Goal: Information Seeking & Learning: Understand process/instructions

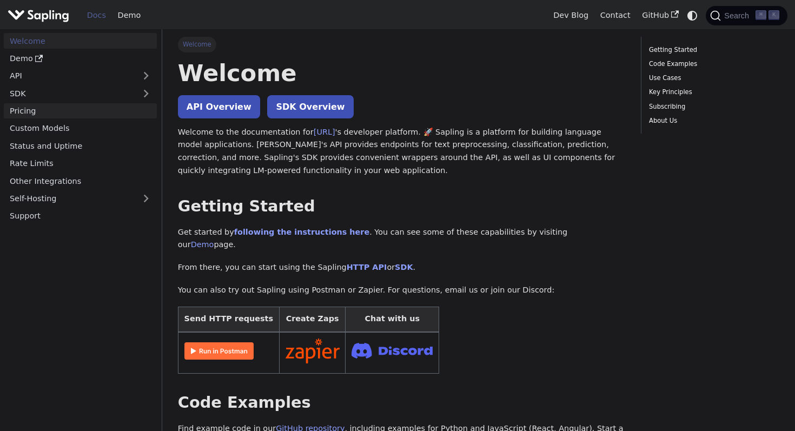
click at [74, 115] on link "Pricing" at bounding box center [80, 111] width 153 height 16
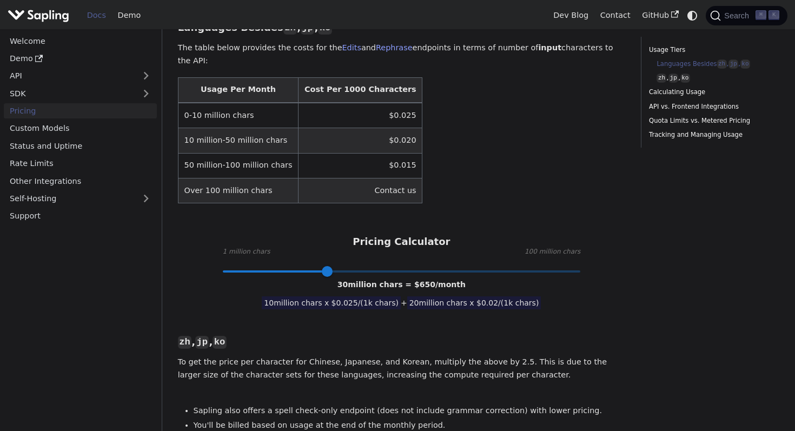
scroll to position [347, 0]
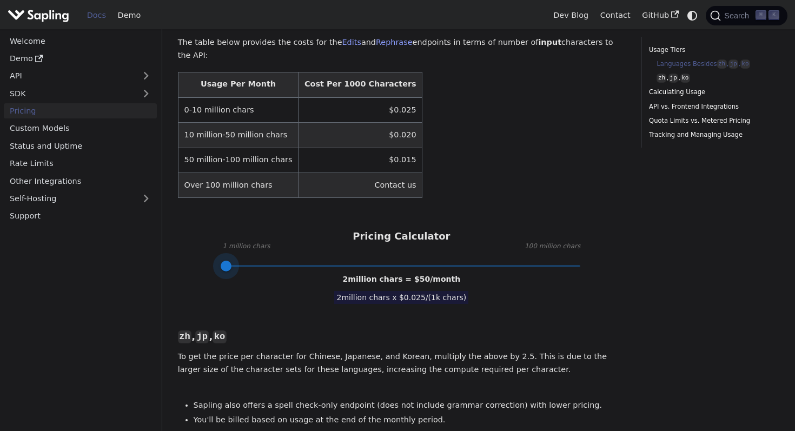
type input "1"
drag, startPoint x: 325, startPoint y: 250, endPoint x: 215, endPoint y: 249, distance: 109.8
click at [217, 261] on span at bounding box center [222, 266] width 11 height 11
click at [369, 97] on td "$0.025" at bounding box center [361, 109] width 124 height 25
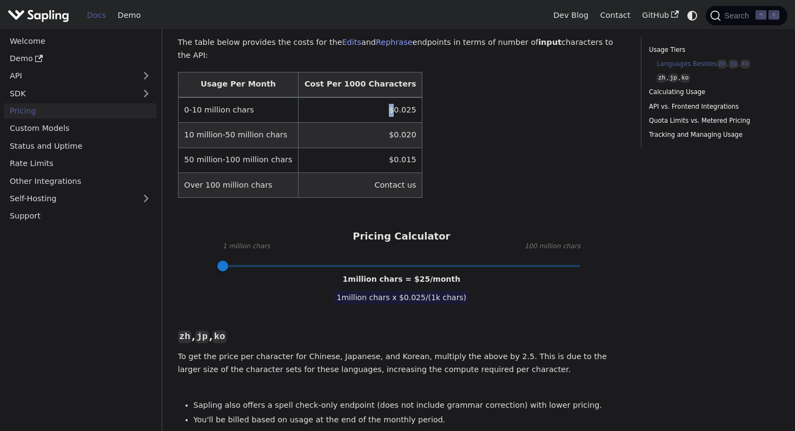
click at [369, 97] on td "$0.025" at bounding box center [361, 109] width 124 height 25
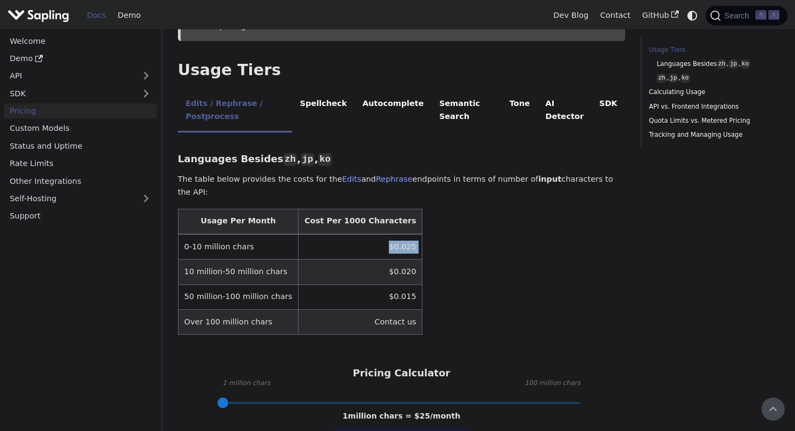
scroll to position [203, 0]
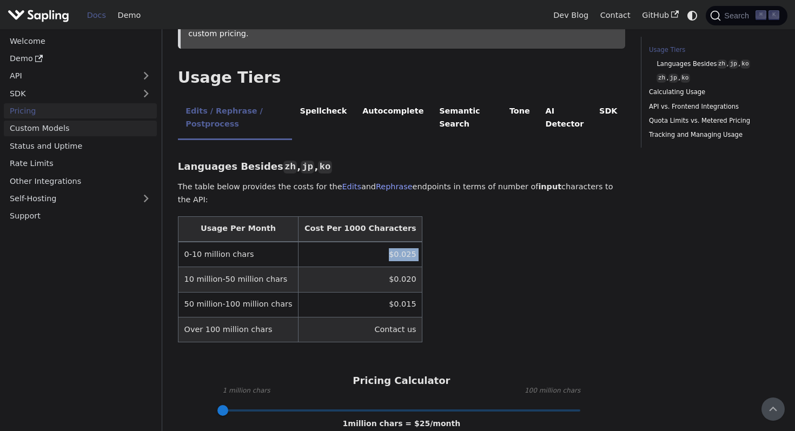
click at [117, 133] on link "Custom Models" at bounding box center [80, 129] width 153 height 16
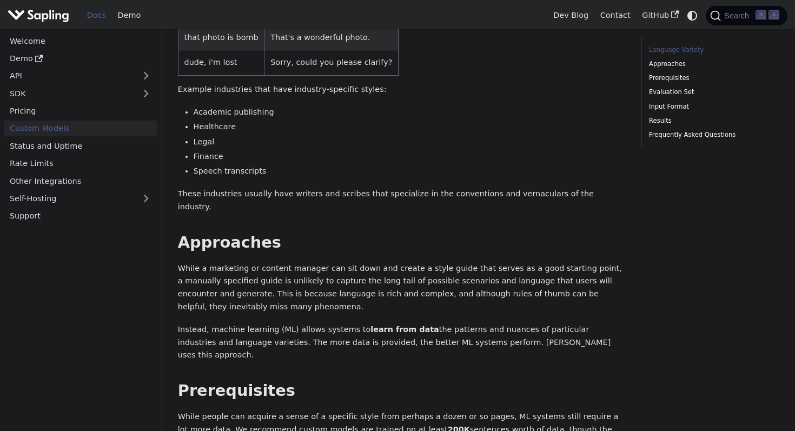
scroll to position [277, 0]
click at [382, 232] on h2 "Approaches ​" at bounding box center [401, 241] width 447 height 19
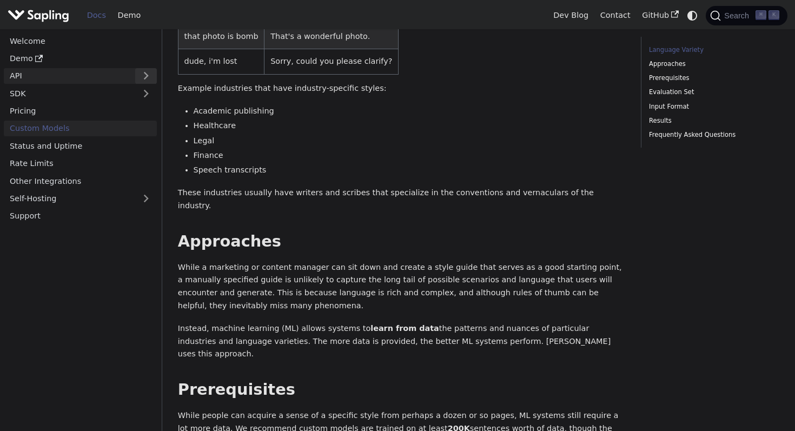
drag, startPoint x: 523, startPoint y: 93, endPoint x: 157, endPoint y: 75, distance: 366.6
click at [157, 75] on button "Expand sidebar category 'API'" at bounding box center [146, 76] width 22 height 16
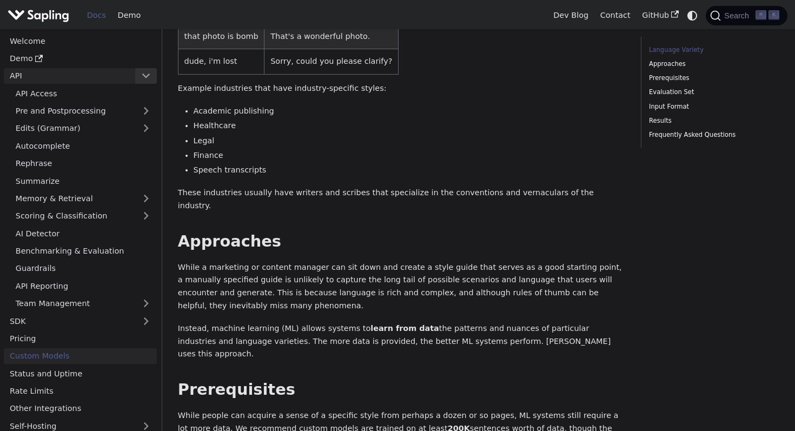
click at [77, 239] on link "AI Detector" at bounding box center [83, 234] width 147 height 16
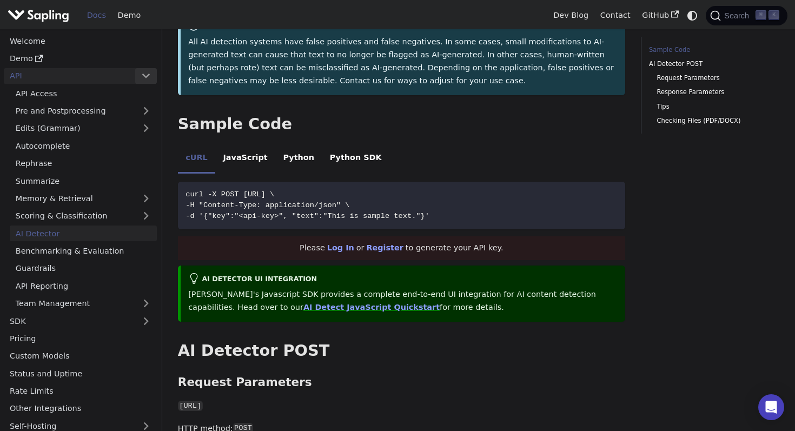
scroll to position [211, 0]
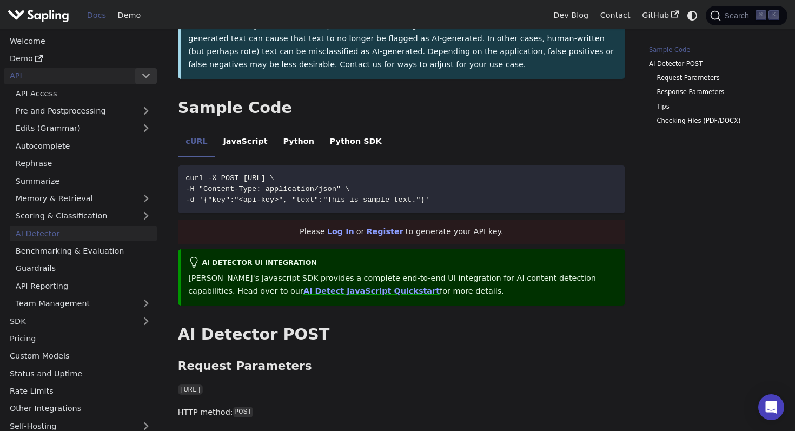
click at [320, 199] on span "-d '{"key":"<api-key>", "text":"This is sample text."}'" at bounding box center [308, 200] width 244 height 8
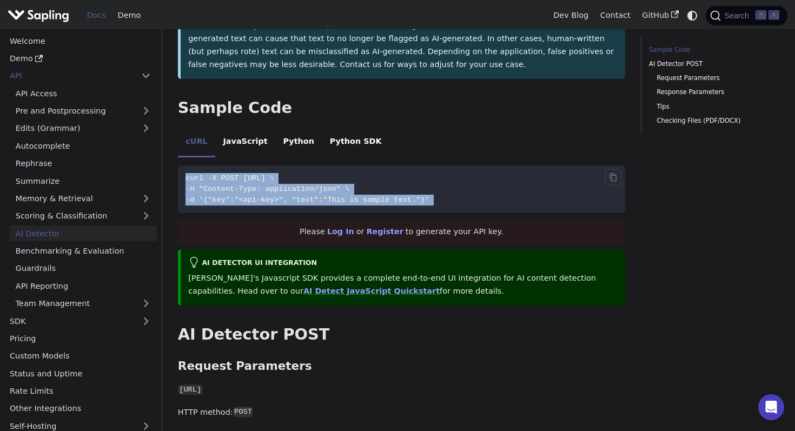
drag, startPoint x: 157, startPoint y: 75, endPoint x: 319, endPoint y: 172, distance: 188.5
click at [319, 172] on code "curl -X POST [URL] \ -H "Content-Type: application/json" \ -d '{"key":"<api-key…" at bounding box center [401, 190] width 447 height 48
copy div "curl -X POST [URL] \ -H "Content-Type: application/json" \ -d '{"key":"<api-key…"
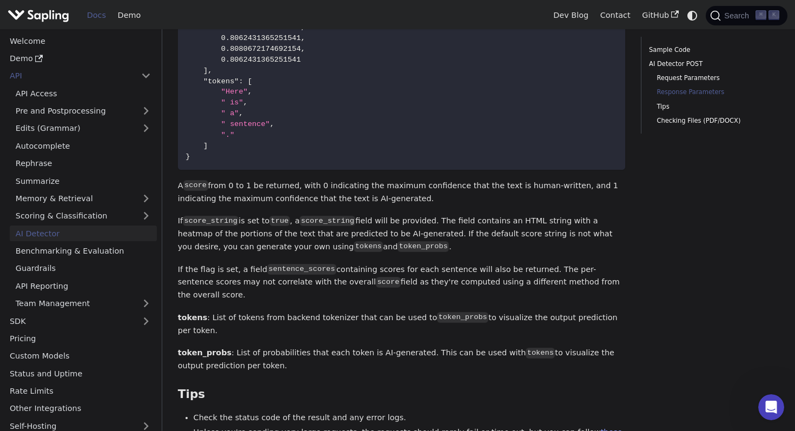
scroll to position [1124, 0]
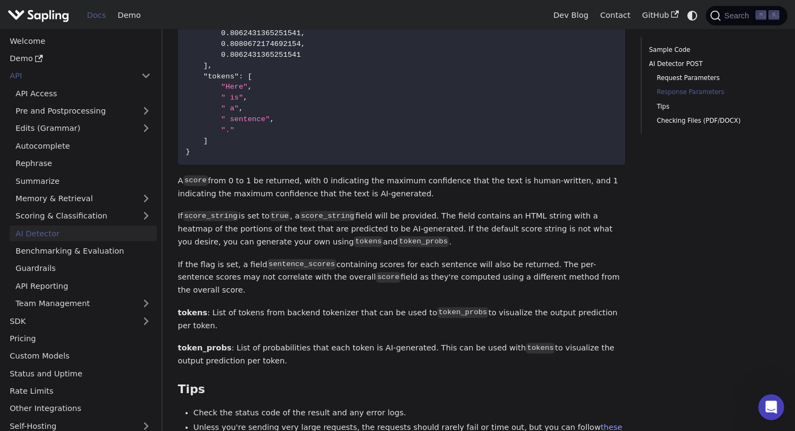
click at [302, 189] on p "A score from 0 to 1 be returned, with 0 indicating the maximum confidence that …" at bounding box center [401, 188] width 447 height 26
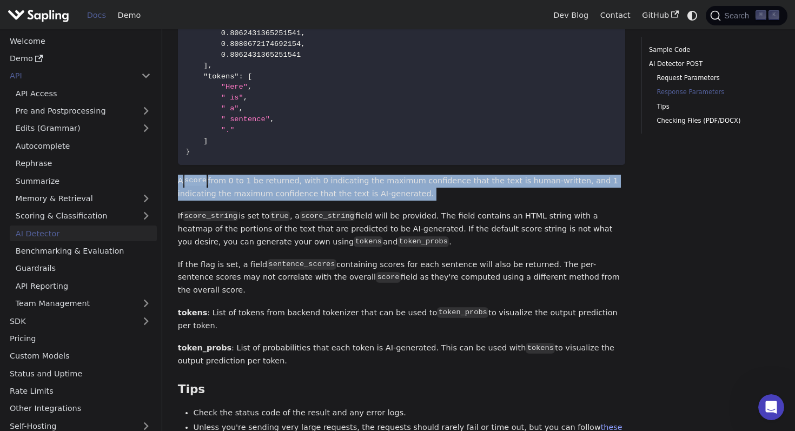
click at [302, 189] on p "A score from 0 to 1 be returned, with 0 indicating the maximum confidence that …" at bounding box center [401, 188] width 447 height 26
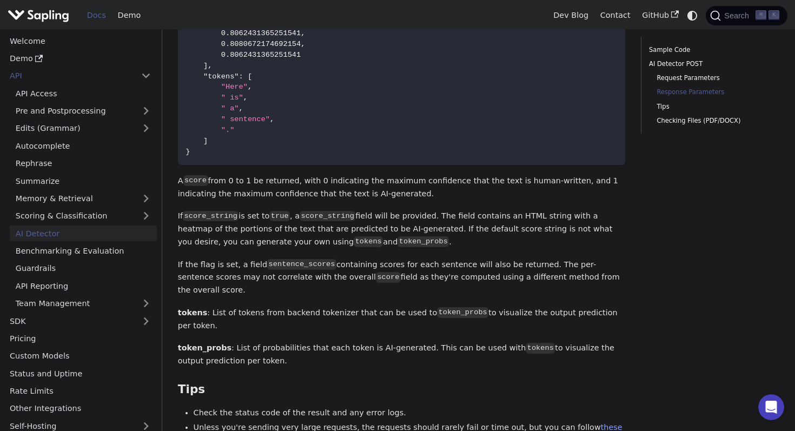
click at [302, 189] on p "A score from 0 to 1 be returned, with 0 indicating the maximum confidence that …" at bounding box center [401, 188] width 447 height 26
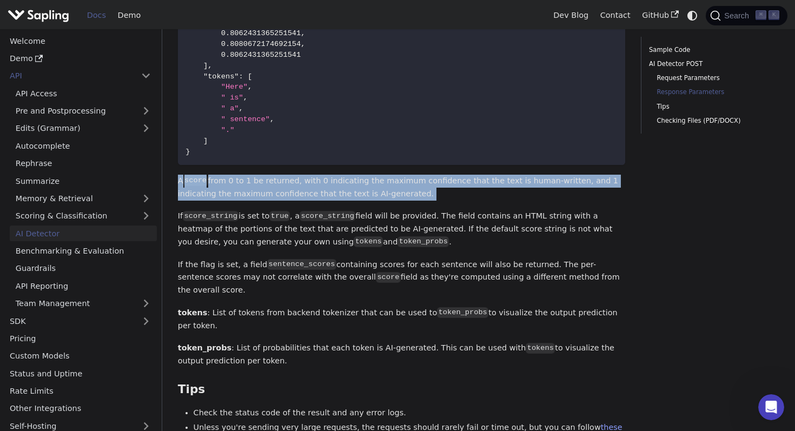
click at [372, 227] on p "If score_string is set to true , a score_string field will be provided. The fie…" at bounding box center [401, 229] width 447 height 38
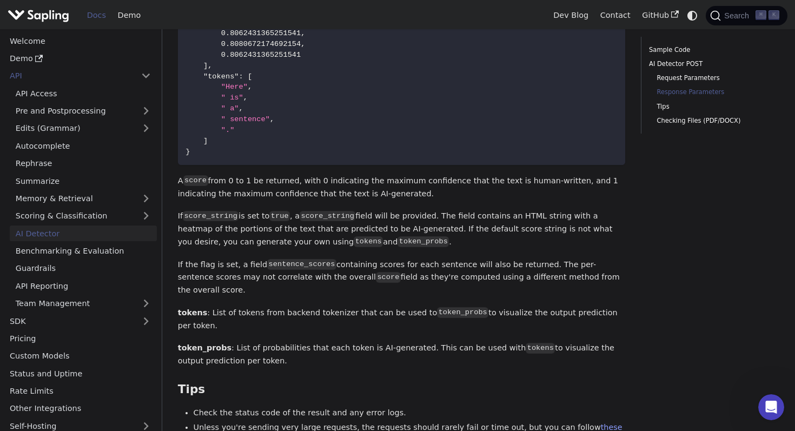
click at [372, 227] on p "If score_string is set to true , a score_string field will be provided. The fie…" at bounding box center [401, 229] width 447 height 38
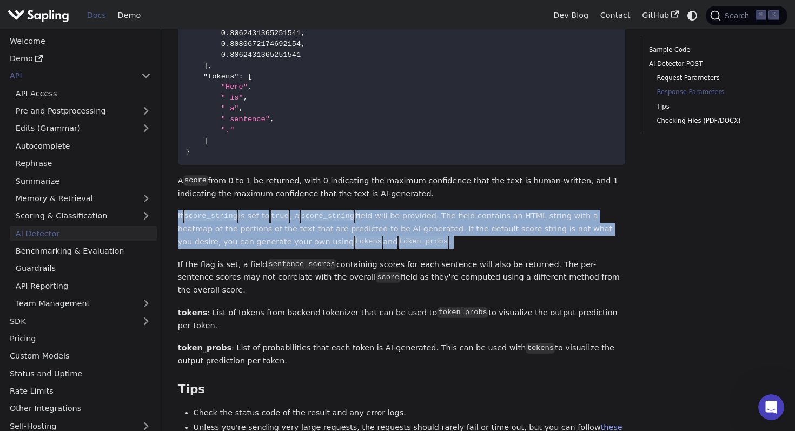
click at [380, 227] on p "If score_string is set to true , a score_string field will be provided. The fie…" at bounding box center [401, 229] width 447 height 38
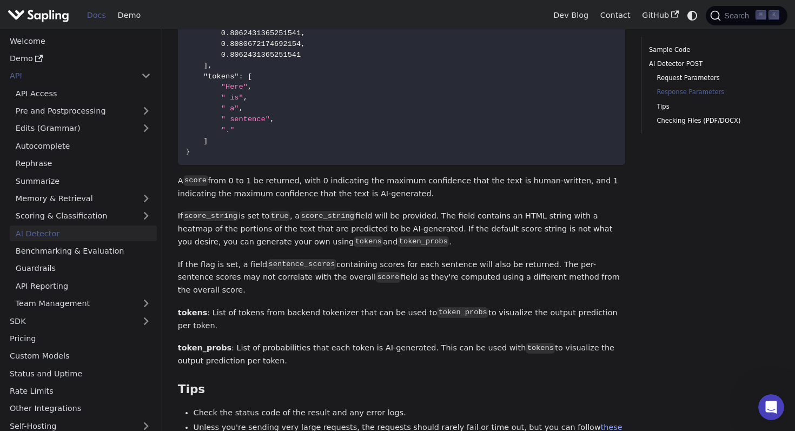
click at [380, 227] on p "If score_string is set to true , a score_string field will be provided. The fie…" at bounding box center [401, 229] width 447 height 38
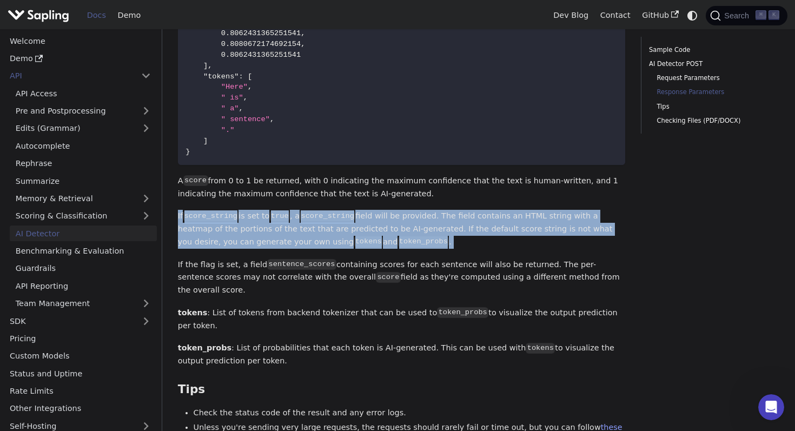
click at [380, 227] on p "If score_string is set to true , a score_string field will be provided. The fie…" at bounding box center [401, 229] width 447 height 38
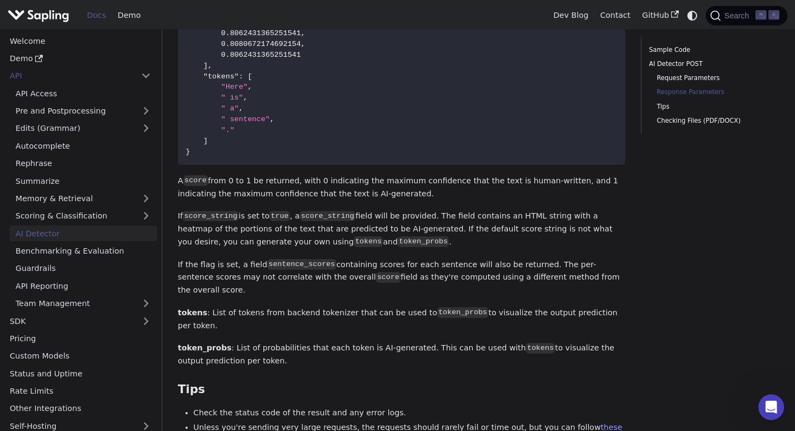
click at [380, 227] on p "If score_string is set to true , a score_string field will be provided. The fie…" at bounding box center [401, 229] width 447 height 38
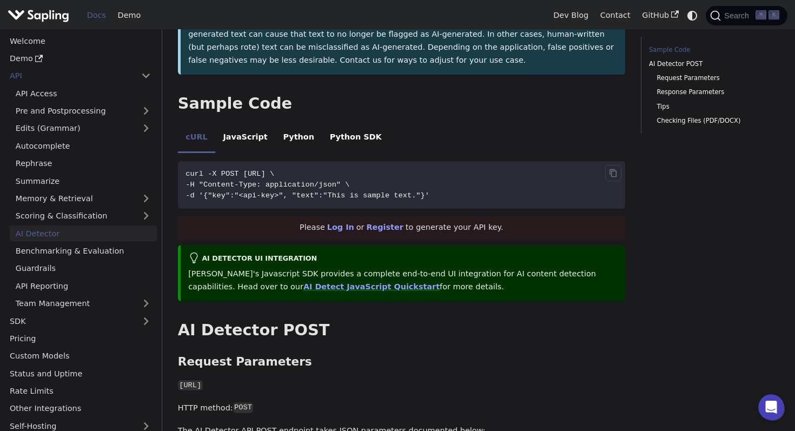
scroll to position [197, 0]
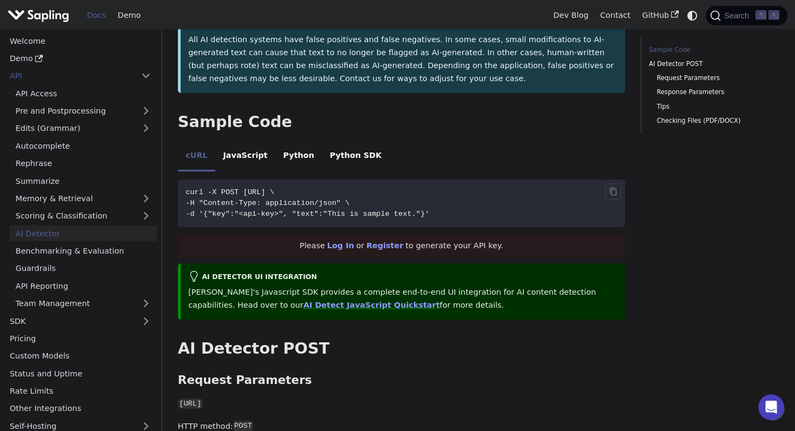
click at [378, 247] on link "Register" at bounding box center [384, 245] width 37 height 9
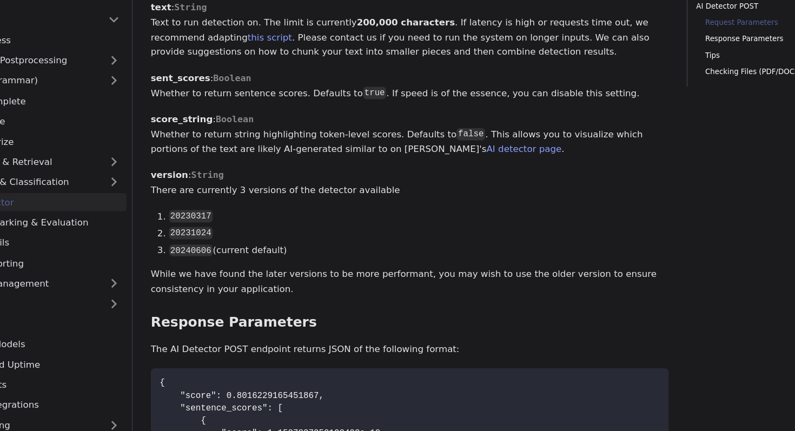
scroll to position [642, 0]
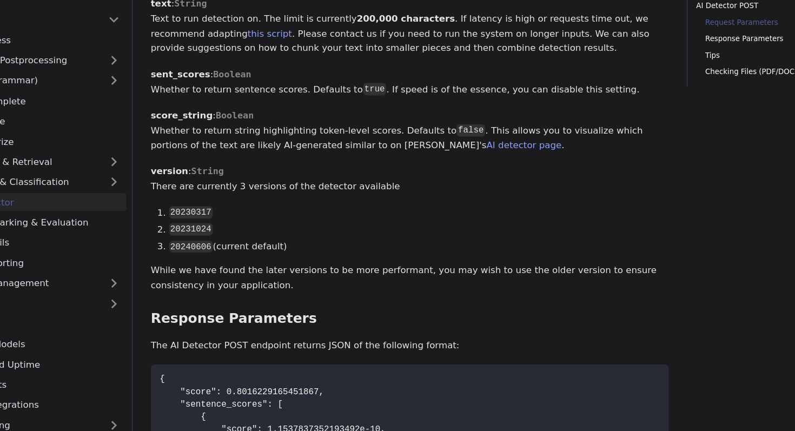
click at [328, 284] on div "AI Detector The endpoint computes the probability that a piece of text is AI-ge…" at bounding box center [401, 238] width 447 height 1645
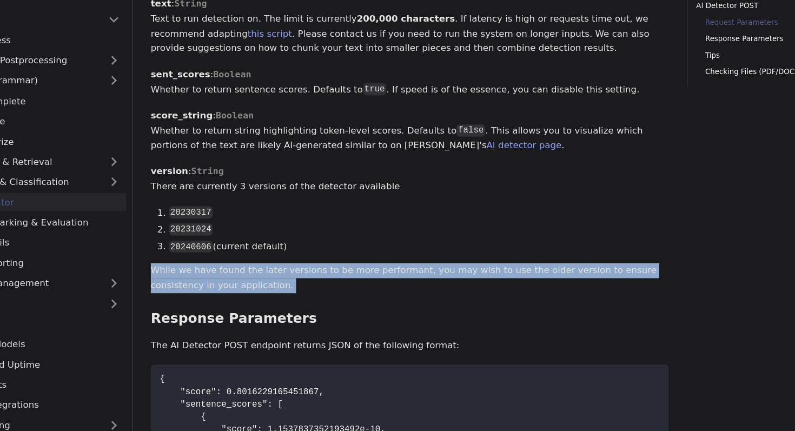
click at [329, 298] on p "While we have found the later versions to be more performant, you may wish to u…" at bounding box center [401, 299] width 447 height 26
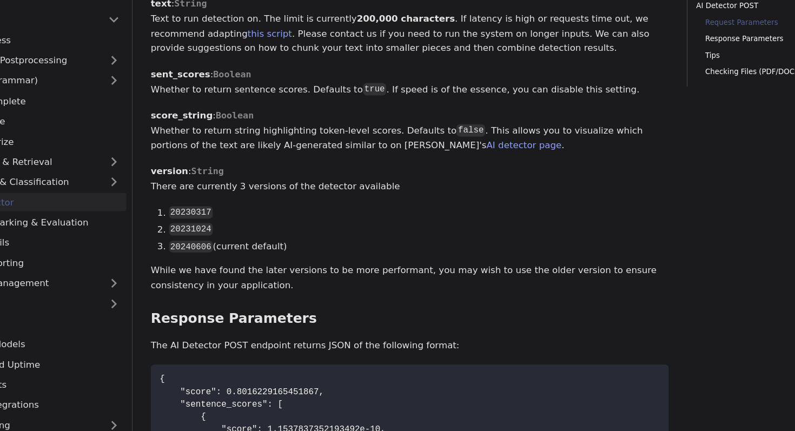
click at [329, 298] on p "While we have found the later versions to be more performant, you may wish to u…" at bounding box center [401, 299] width 447 height 26
click at [270, 296] on p "While we have found the later versions to be more performant, you may wish to u…" at bounding box center [401, 299] width 447 height 26
drag, startPoint x: 270, startPoint y: 296, endPoint x: 373, endPoint y: 300, distance: 103.4
click at [373, 300] on p "While we have found the later versions to be more performant, you may wish to u…" at bounding box center [401, 299] width 447 height 26
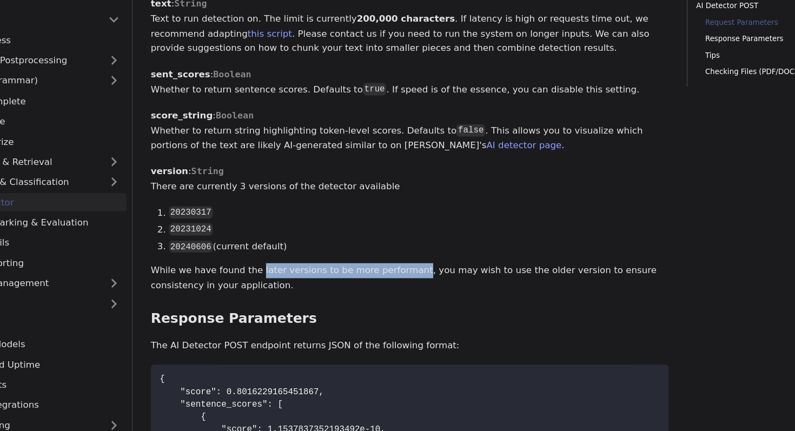
click at [398, 296] on p "While we have found the later versions to be more performant, you may wish to u…" at bounding box center [401, 299] width 447 height 26
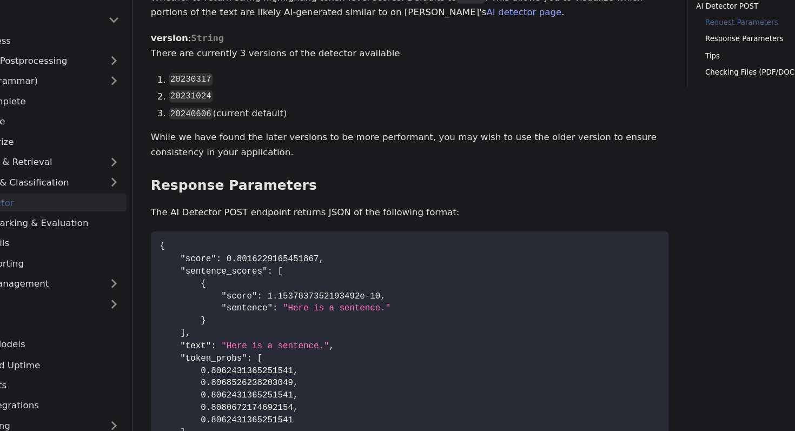
scroll to position [758, 0]
click at [358, 232] on div "AI Detector The endpoint computes the probability that a piece of text is AI-ge…" at bounding box center [401, 122] width 447 height 1645
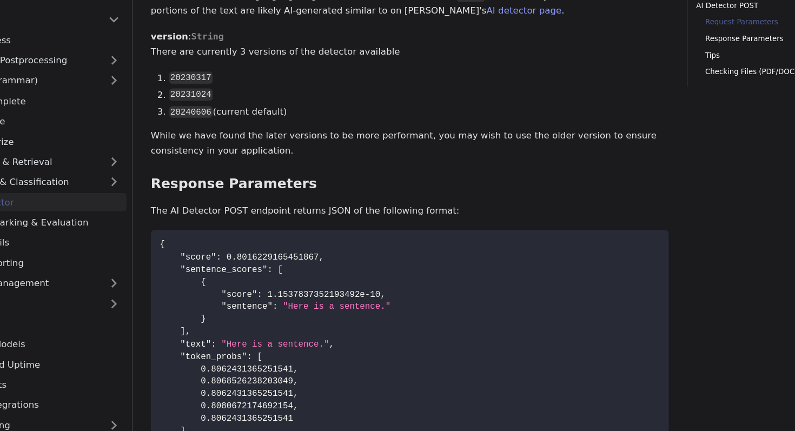
click at [358, 232] on div "AI Detector The endpoint computes the probability that a piece of text is AI-ge…" at bounding box center [401, 122] width 447 height 1645
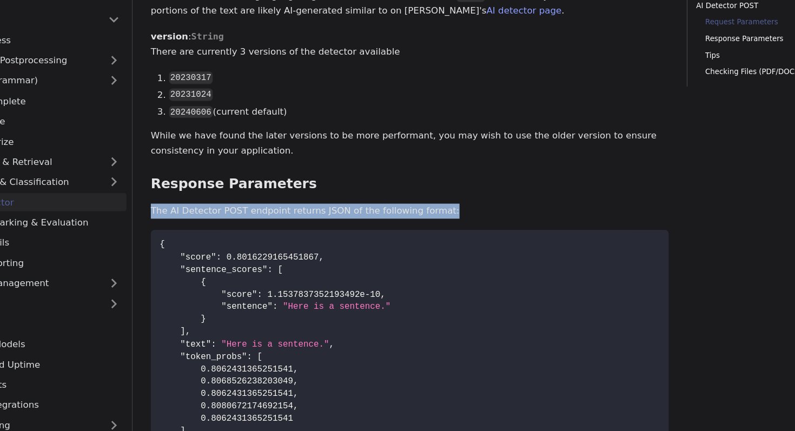
click at [358, 232] on div "AI Detector The endpoint computes the probability that a piece of text is AI-ge…" at bounding box center [401, 122] width 447 height 1645
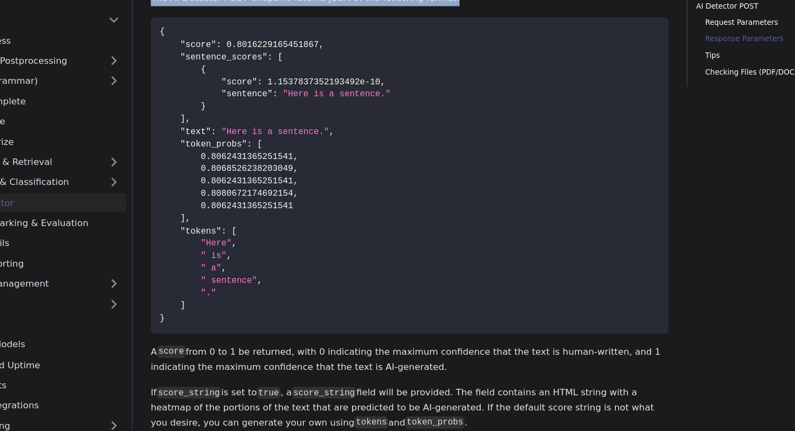
scroll to position [945, 0]
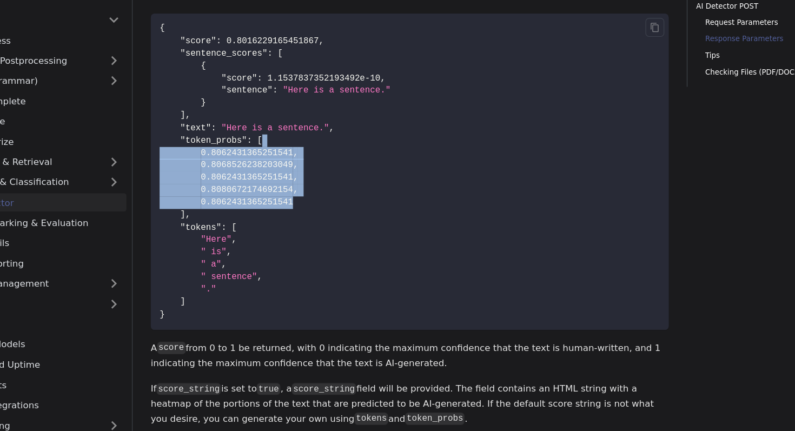
drag, startPoint x: 358, startPoint y: 237, endPoint x: 357, endPoint y: 179, distance: 57.9
click at [357, 179] on code "{ "score" : 0.8016229165451867 , "sentence_scores" : [ { "score" : 1.1537837352…" at bounding box center [401, 206] width 447 height 273
click at [352, 196] on code "{ "score" : 0.8016229165451867 , "sentence_scores" : [ { "score" : 1.1537837352…" at bounding box center [401, 206] width 447 height 273
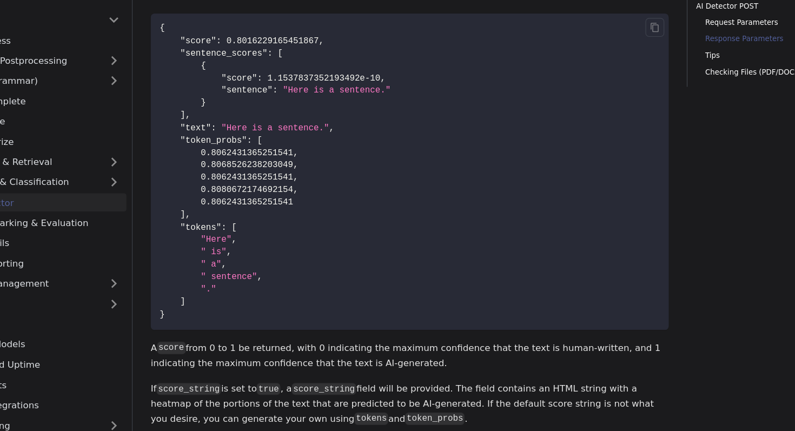
click at [352, 196] on code "{ "score" : 0.8016229165451867 , "sentence_scores" : [ { "score" : 1.1537837352…" at bounding box center [401, 206] width 447 height 273
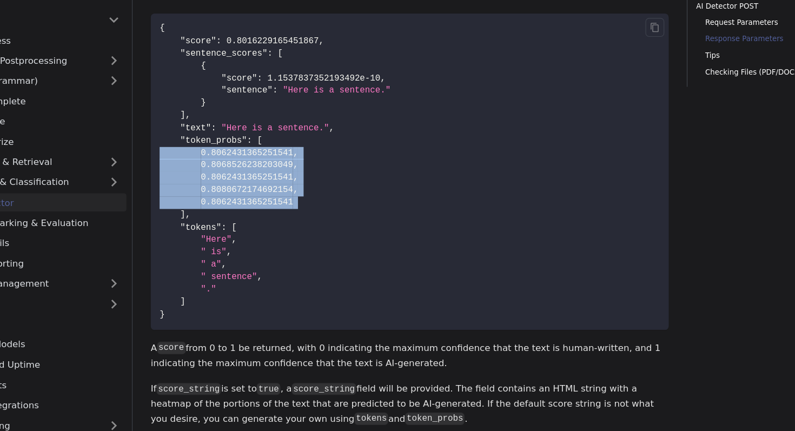
drag, startPoint x: 352, startPoint y: 196, endPoint x: 344, endPoint y: 239, distance: 44.0
click at [344, 239] on code "{ "score" : 0.8016229165451867 , "sentence_scores" : [ { "score" : 1.1537837352…" at bounding box center [401, 206] width 447 height 273
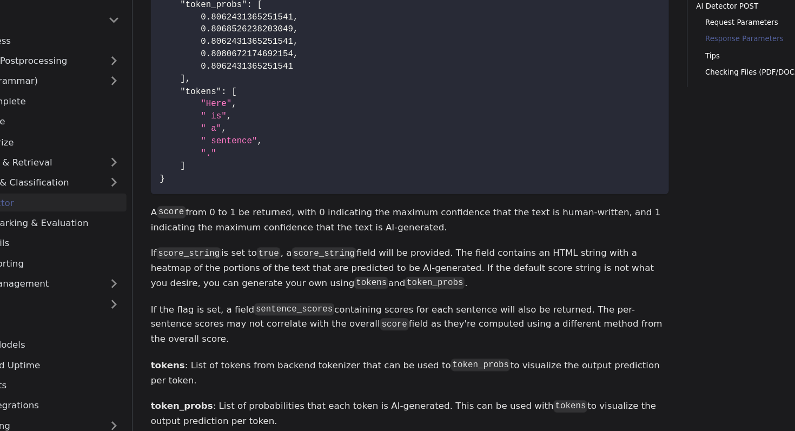
scroll to position [1077, 0]
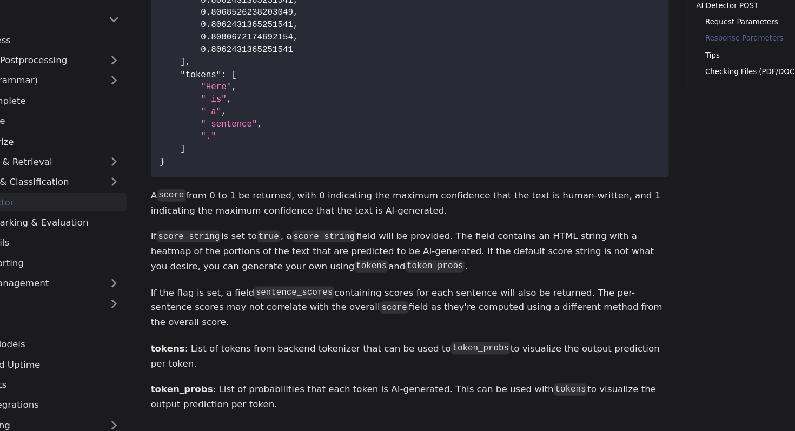
click at [365, 241] on p "A score from 0 to 1 be returned, with 0 indicating the maximum confidence that …" at bounding box center [401, 235] width 447 height 26
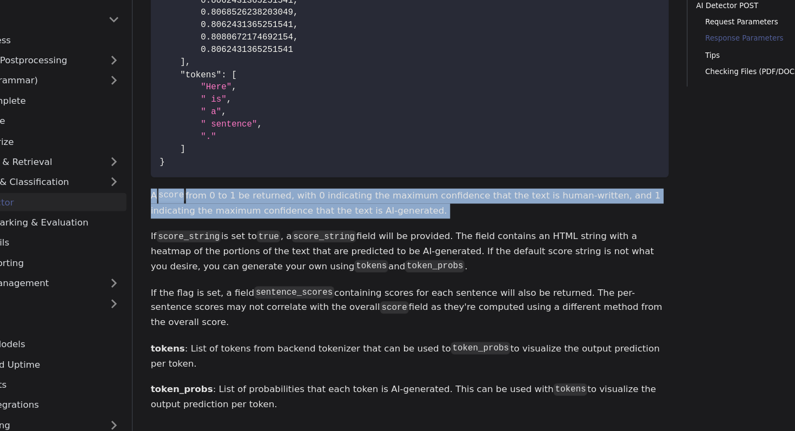
click at [365, 241] on p "A score from 0 to 1 be returned, with 0 indicating the maximum confidence that …" at bounding box center [401, 235] width 447 height 26
click at [353, 242] on p "A score from 0 to 1 be returned, with 0 indicating the maximum confidence that …" at bounding box center [401, 235] width 447 height 26
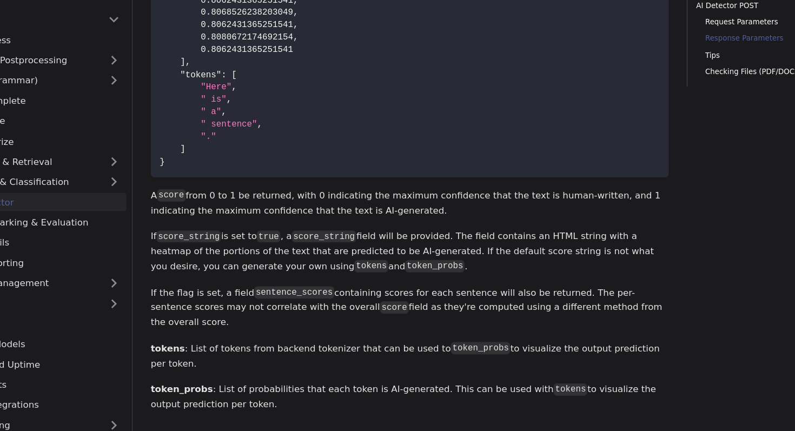
click at [353, 242] on p "A score from 0 to 1 be returned, with 0 indicating the maximum confidence that …" at bounding box center [401, 235] width 447 height 26
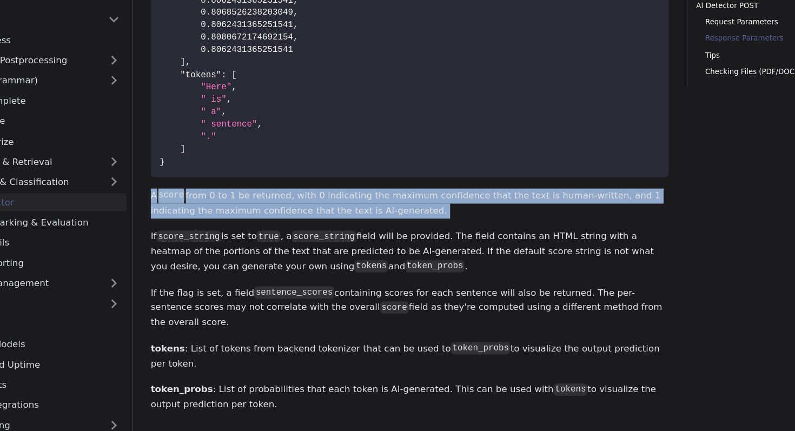
click at [353, 242] on p "A score from 0 to 1 be returned, with 0 indicating the maximum confidence that …" at bounding box center [401, 235] width 447 height 26
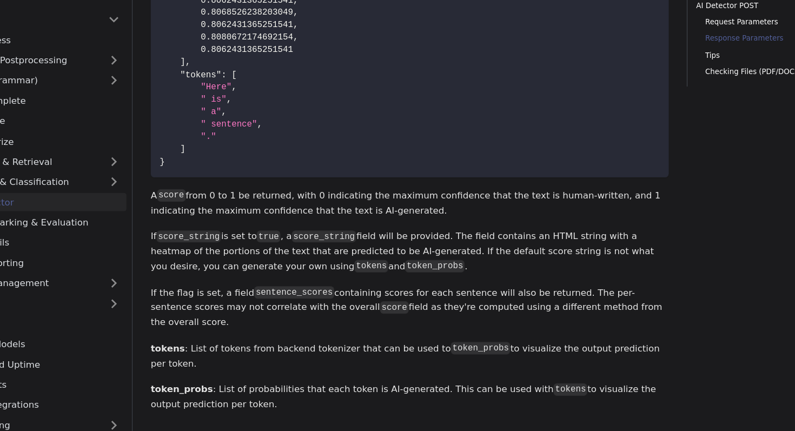
click at [353, 242] on p "A score from 0 to 1 be returned, with 0 indicating the maximum confidence that …" at bounding box center [401, 235] width 447 height 26
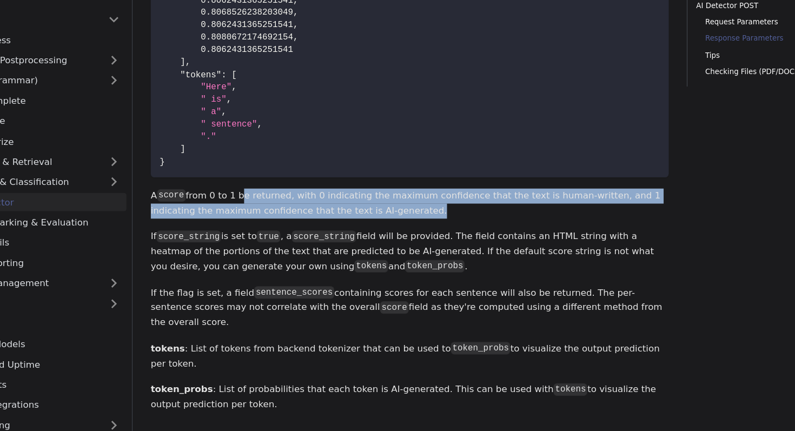
drag, startPoint x: 353, startPoint y: 242, endPoint x: 253, endPoint y: 227, distance: 101.7
click at [253, 227] on p "A score from 0 to 1 be returned, with 0 indicating the maximum confidence that …" at bounding box center [401, 235] width 447 height 26
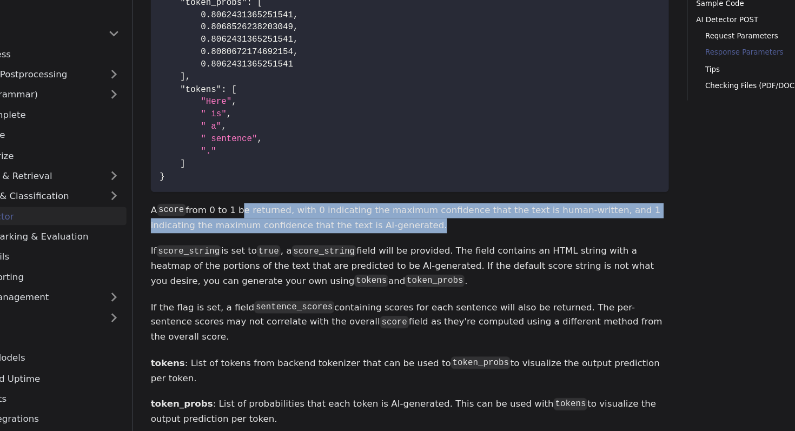
click at [252, 270] on p "If score_string is set to true , a score_string field will be provided. The fie…" at bounding box center [401, 276] width 447 height 38
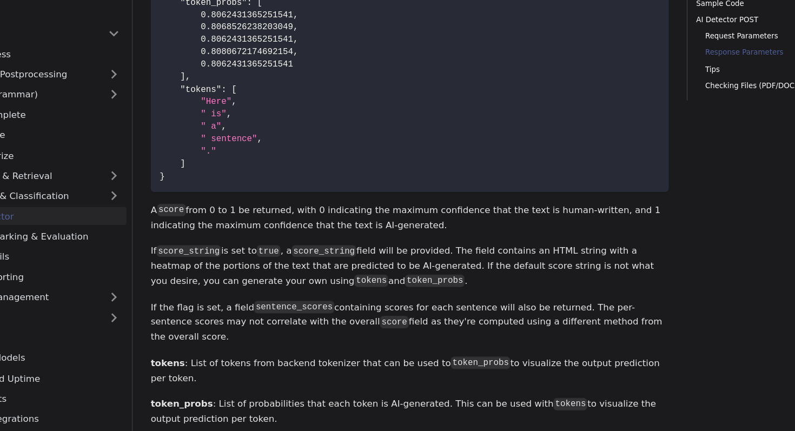
click at [252, 270] on p "If score_string is set to true , a score_string field will be provided. The fie…" at bounding box center [401, 276] width 447 height 38
click at [270, 275] on p "If score_string is set to true , a score_string field will be provided. The fie…" at bounding box center [401, 276] width 447 height 38
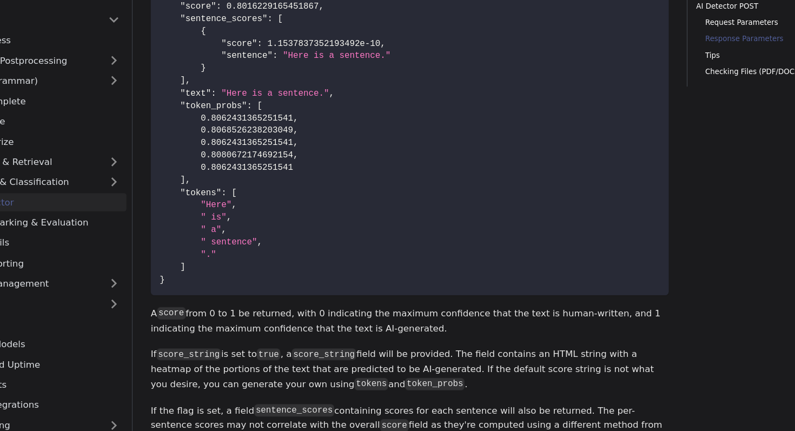
scroll to position [976, 0]
click at [333, 330] on p "A score from 0 to 1 be returned, with 0 indicating the maximum confidence that …" at bounding box center [401, 336] width 447 height 26
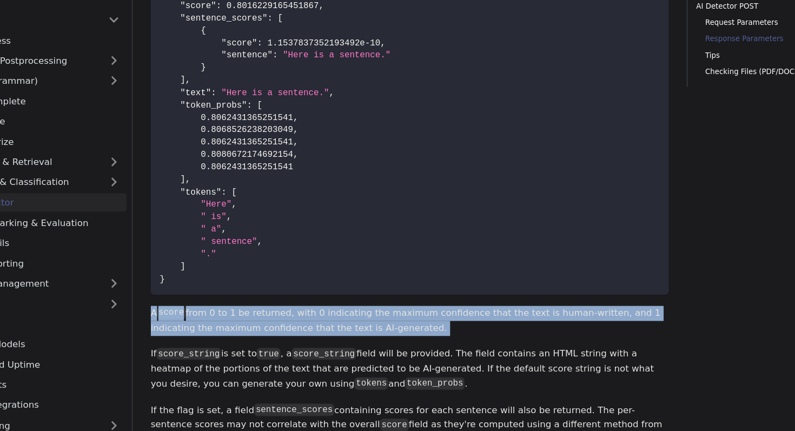
click at [333, 330] on p "A score from 0 to 1 be returned, with 0 indicating the maximum confidence that …" at bounding box center [401, 336] width 447 height 26
click at [424, 334] on p "A score from 0 to 1 be returned, with 0 indicating the maximum confidence that …" at bounding box center [401, 336] width 447 height 26
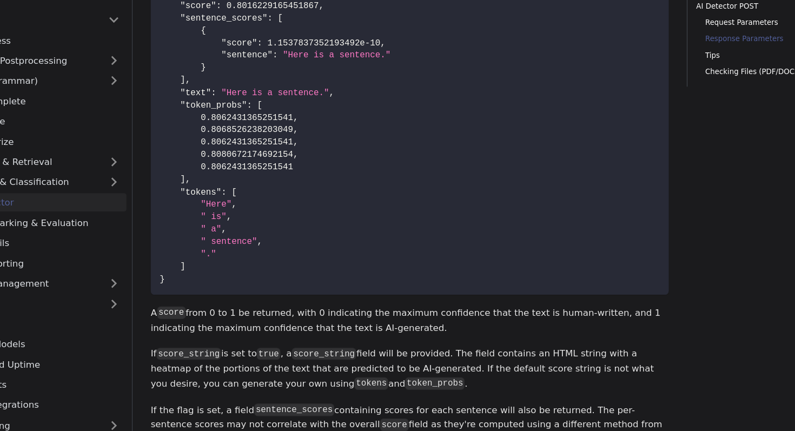
click at [424, 334] on p "A score from 0 to 1 be returned, with 0 indicating the maximum confidence that …" at bounding box center [401, 336] width 447 height 26
click at [466, 335] on p "A score from 0 to 1 be returned, with 0 indicating the maximum confidence that …" at bounding box center [401, 336] width 447 height 26
click at [415, 349] on p "A score from 0 to 1 be returned, with 0 indicating the maximum confidence that …" at bounding box center [401, 336] width 447 height 26
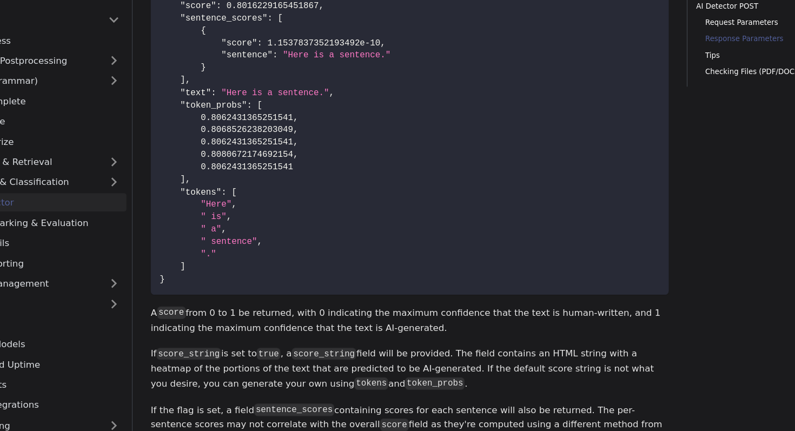
click at [415, 349] on p "A score from 0 to 1 be returned, with 0 indicating the maximum confidence that …" at bounding box center [401, 336] width 447 height 26
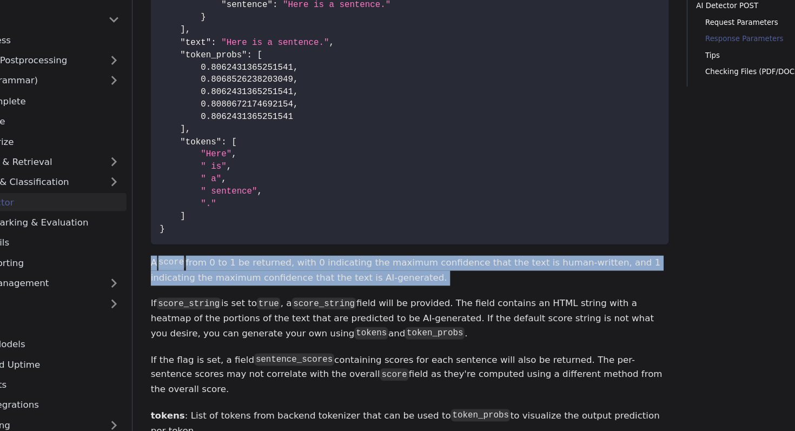
scroll to position [1020, 0]
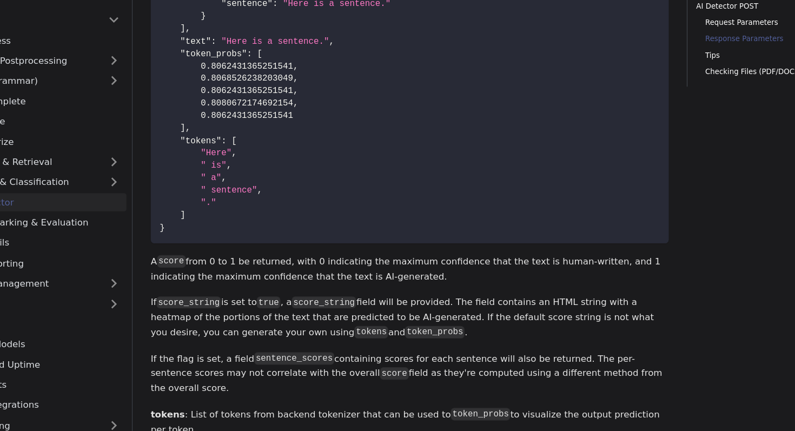
click at [447, 321] on p "If score_string is set to true , a score_string field will be provided. The fie…" at bounding box center [401, 333] width 447 height 38
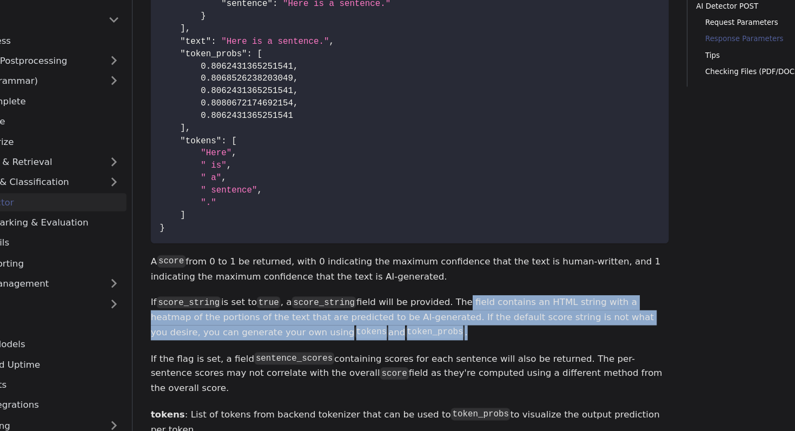
drag, startPoint x: 447, startPoint y: 321, endPoint x: 533, endPoint y: 350, distance: 90.8
click at [533, 350] on p "If score_string is set to true , a score_string field will be provided. The fie…" at bounding box center [401, 333] width 447 height 38
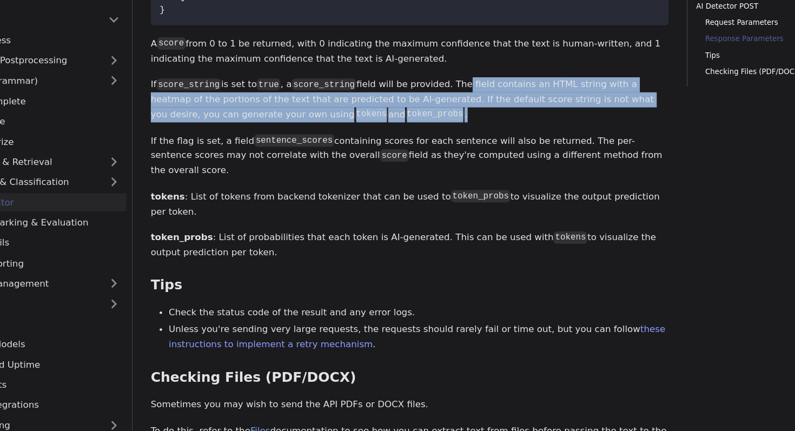
scroll to position [1211, 0]
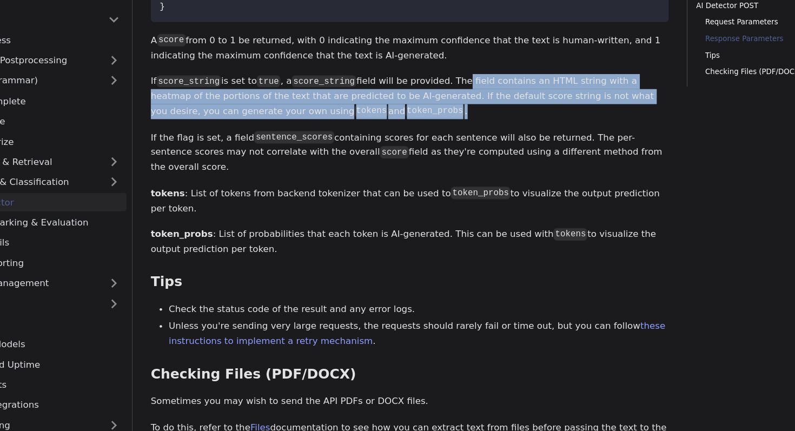
click at [497, 334] on li "Unless you're sending very large requests, the requests should rarely fail or t…" at bounding box center [410, 347] width 432 height 26
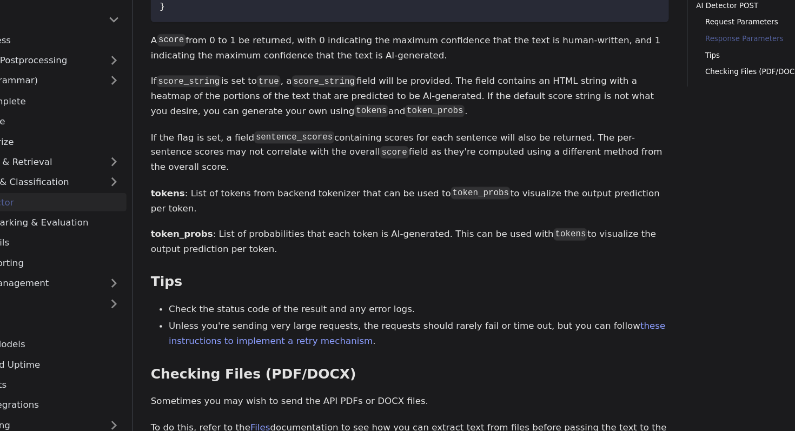
click at [497, 334] on li "Unless you're sending very large requests, the requests should rarely fail or t…" at bounding box center [410, 347] width 432 height 26
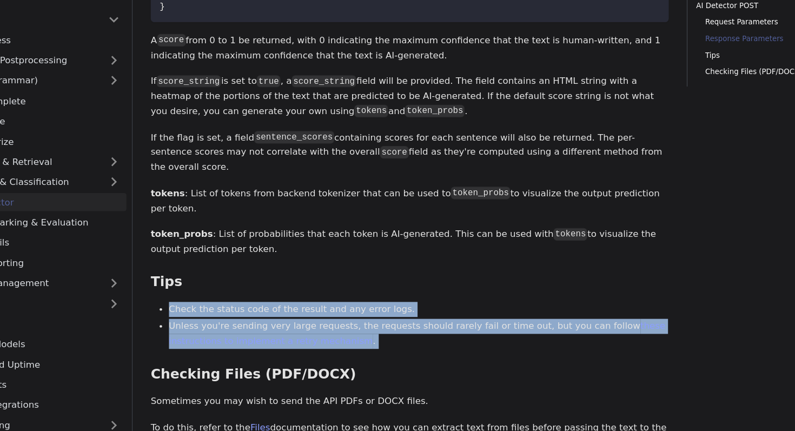
drag, startPoint x: 497, startPoint y: 321, endPoint x: 495, endPoint y: 305, distance: 16.8
click at [495, 320] on ul "Check the status code of the result and any error logs. Unless you're sending v…" at bounding box center [401, 340] width 447 height 41
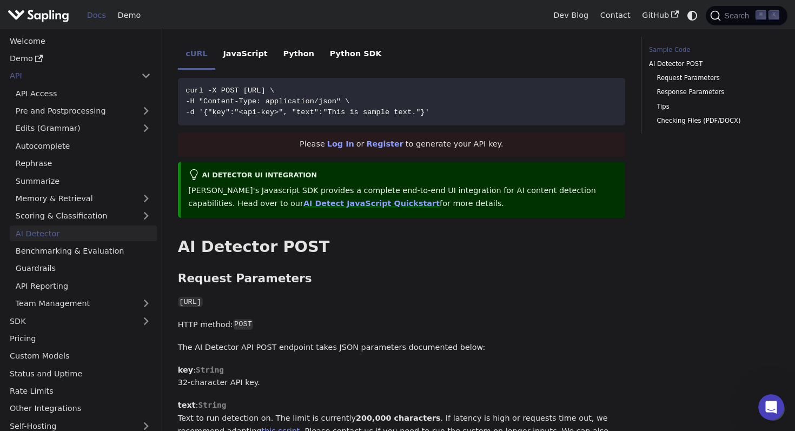
scroll to position [202, 0]
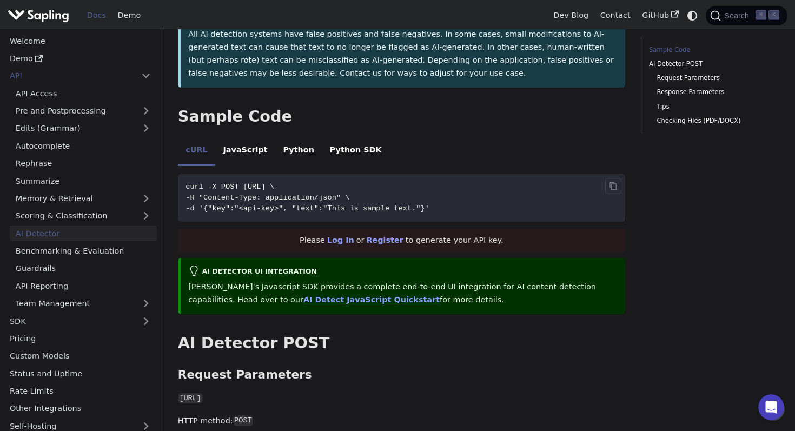
click at [329, 209] on span "-d '{"key":"<api-key>", "text":"This is sample text."}'" at bounding box center [308, 208] width 244 height 8
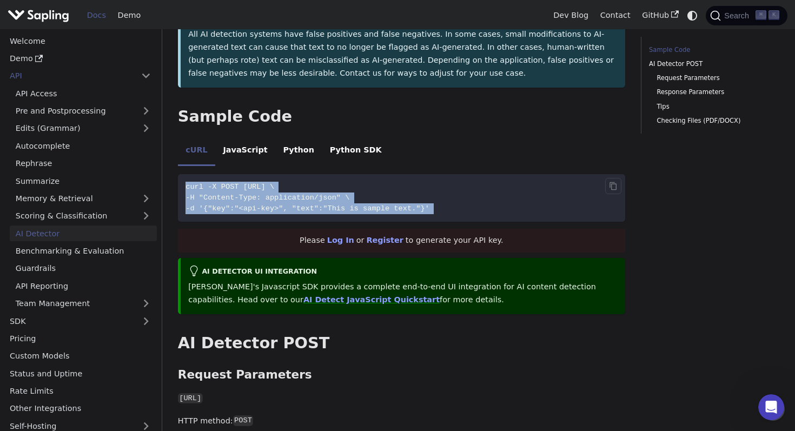
drag, startPoint x: 329, startPoint y: 209, endPoint x: 328, endPoint y: 189, distance: 20.1
click at [328, 189] on code "curl -X POST [URL] \ -H "Content-Type: application/json" \ -d '{"key":"<api-key…" at bounding box center [401, 198] width 447 height 48
copy div "curl -X POST [URL] \ -H "Content-Type: application/json" \ -d '{"key":"<api-key…"
click at [610, 184] on icon "Copy code to clipboard" at bounding box center [613, 186] width 9 height 9
copy div "curl -X POST [URL] \ -H "Content-Type: application/json" \ -d '{"key":"<api-key…"
